Goal: Ask a question

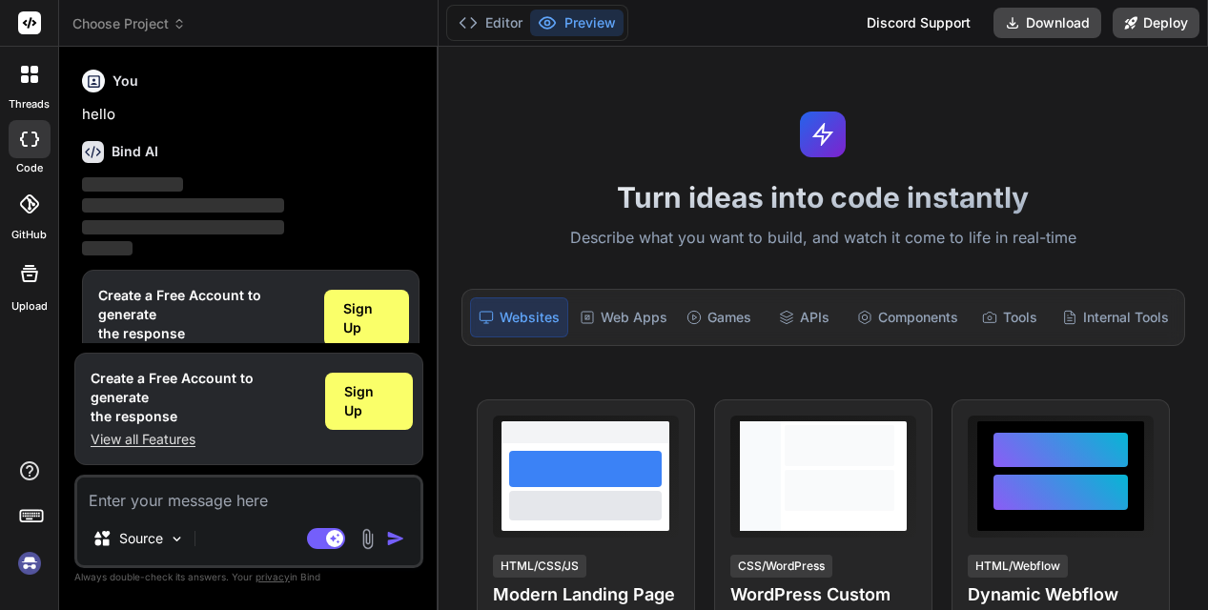
type textarea "x"
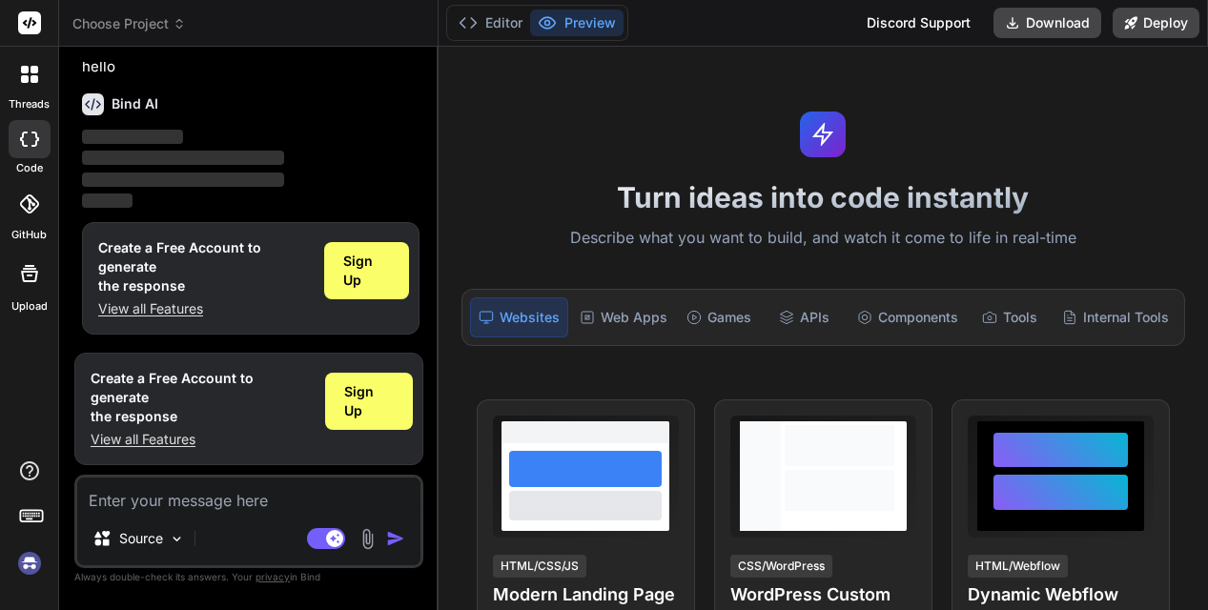
type textarea "h"
type textarea "x"
type textarea "he"
type textarea "x"
type textarea "hey"
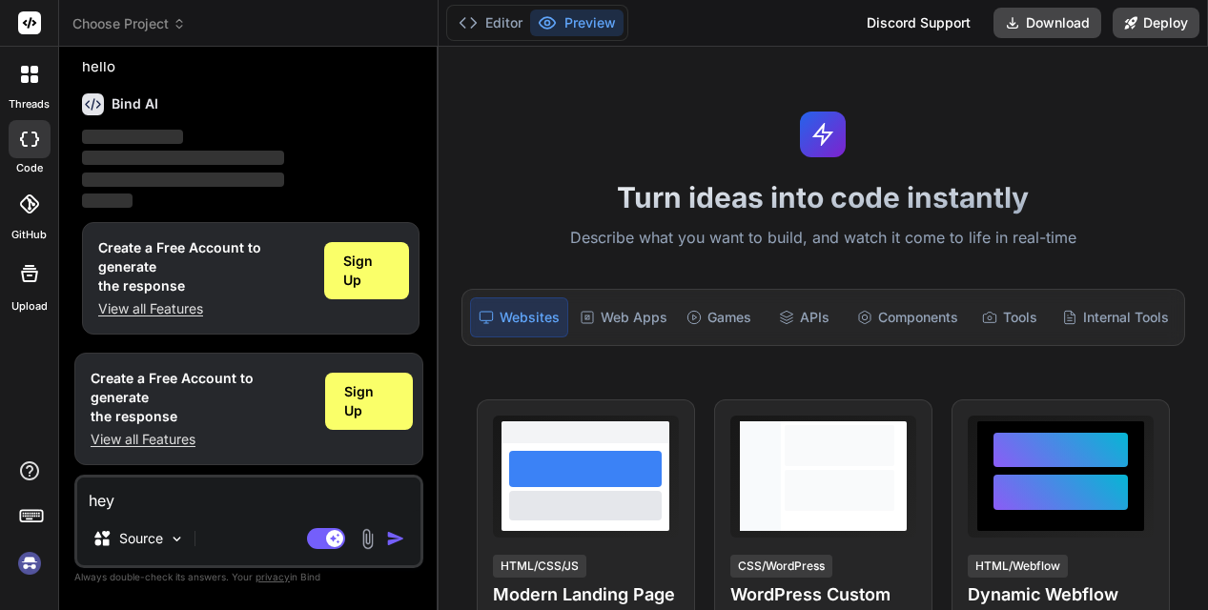
type textarea "x"
type textarea "hey"
type textarea "x"
type textarea "hey y"
type textarea "x"
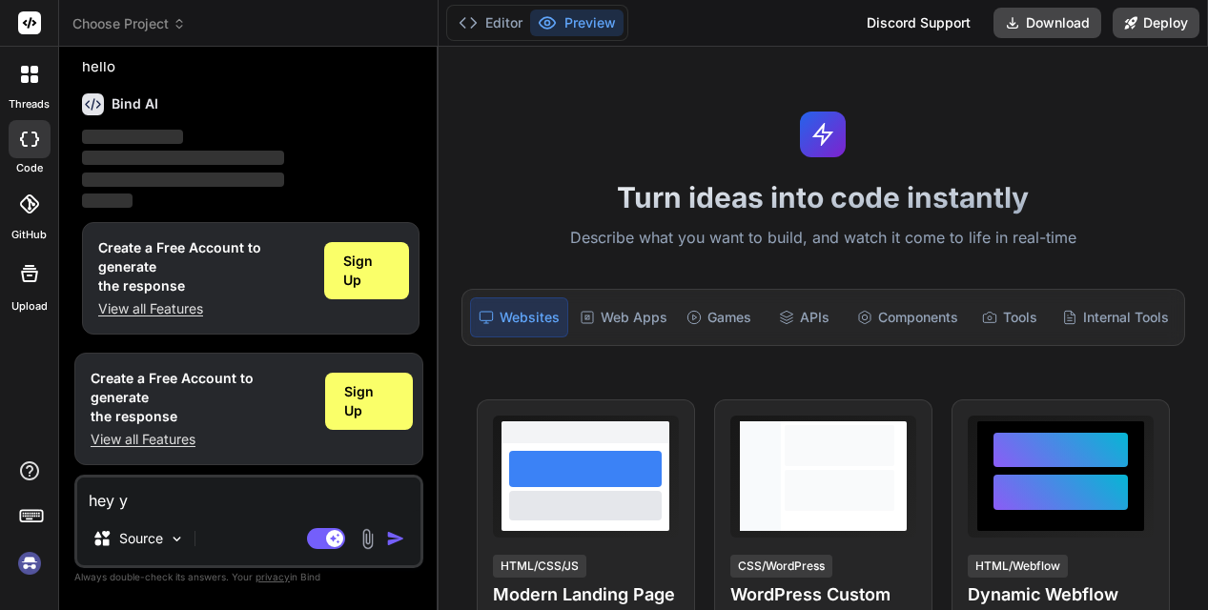
type textarea "hey yo"
type textarea "x"
type textarea "hey you"
type textarea "x"
type textarea "hey you"
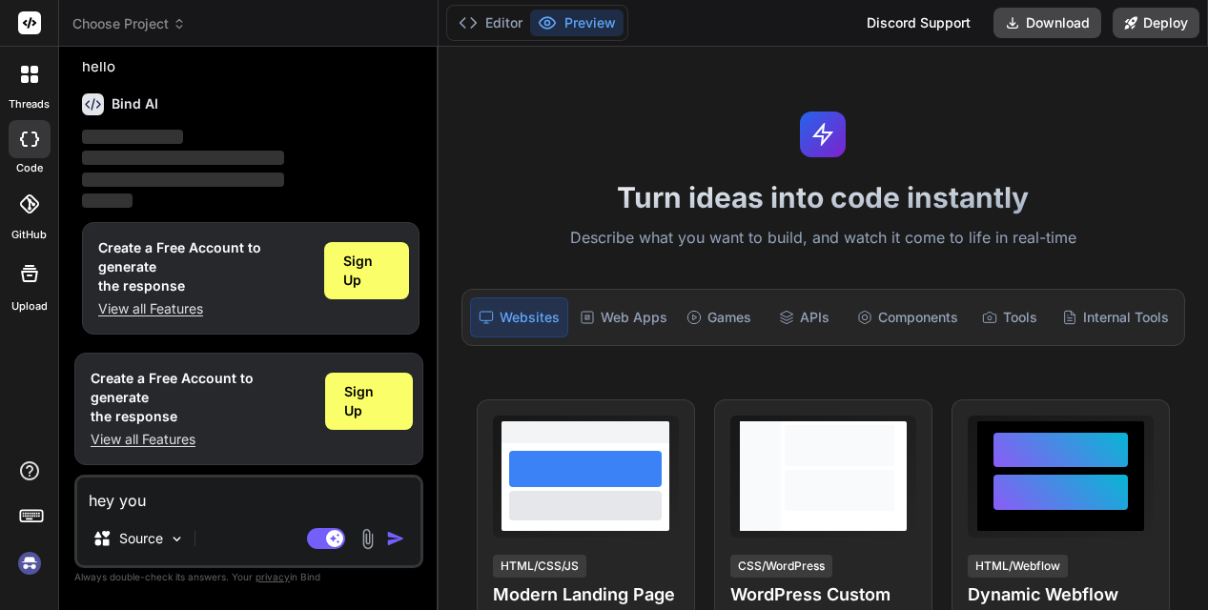
click at [396, 541] on img "button" at bounding box center [395, 538] width 19 height 19
click at [392, 541] on img "button" at bounding box center [395, 538] width 19 height 19
